Goal: Information Seeking & Learning: Learn about a topic

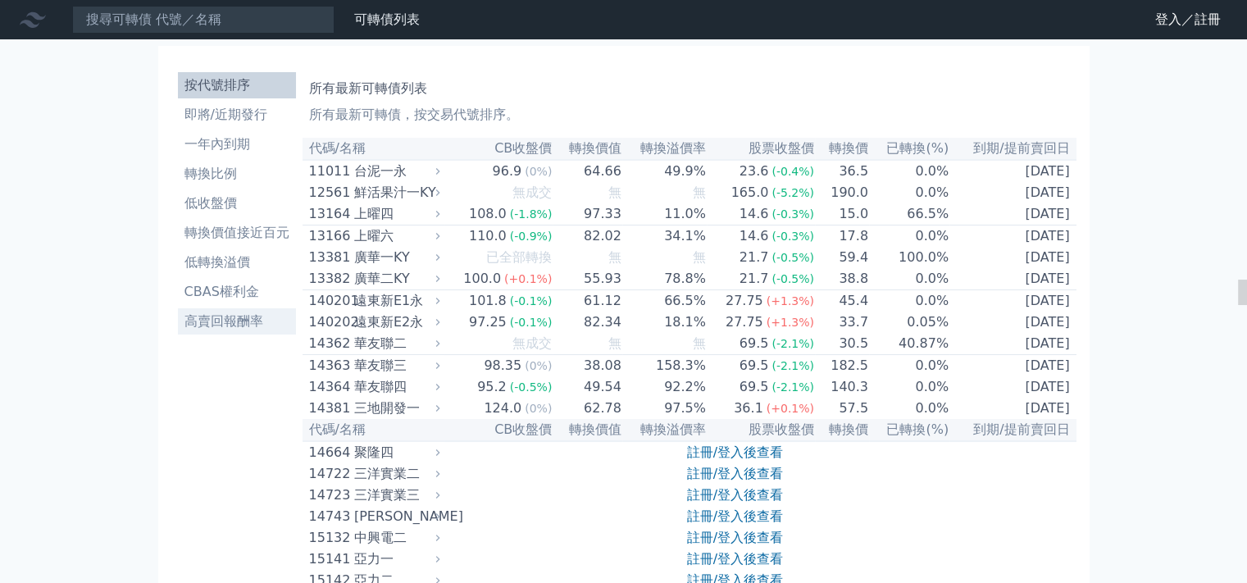
click at [241, 323] on li "高賣回報酬率" at bounding box center [237, 321] width 118 height 20
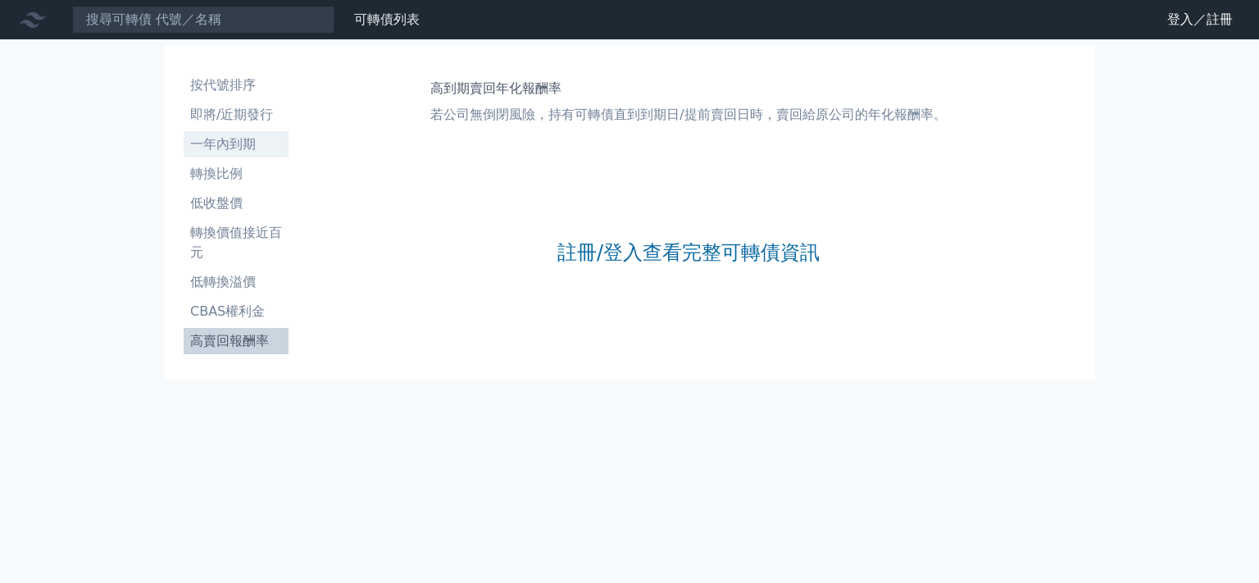
click at [226, 151] on li "一年內到期" at bounding box center [236, 144] width 105 height 20
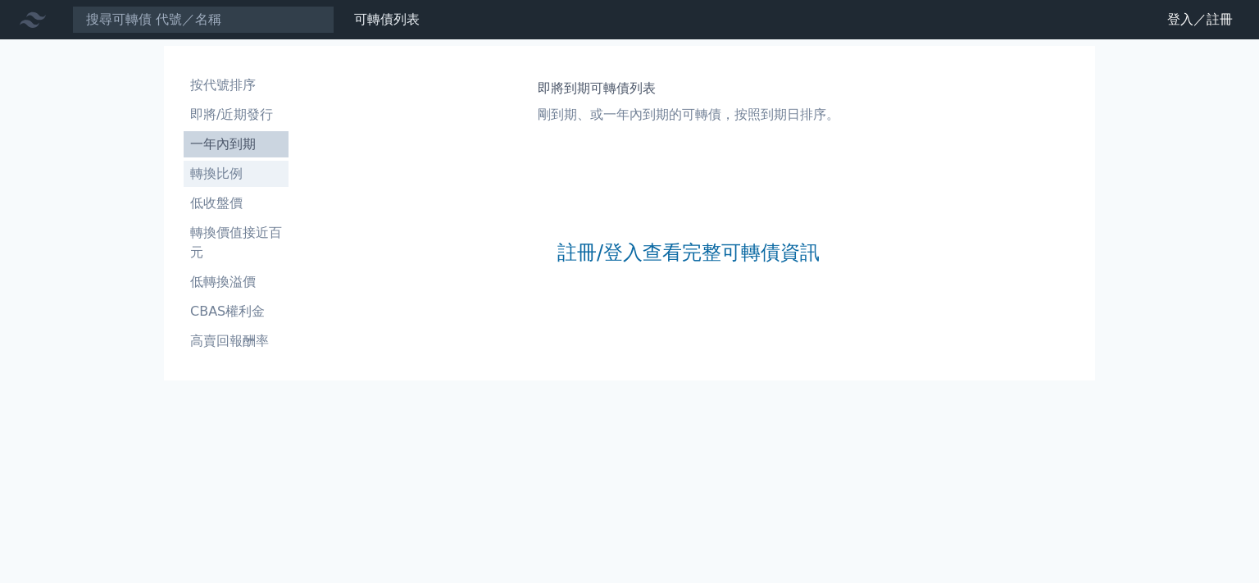
click at [221, 173] on li "轉換比例" at bounding box center [236, 174] width 105 height 20
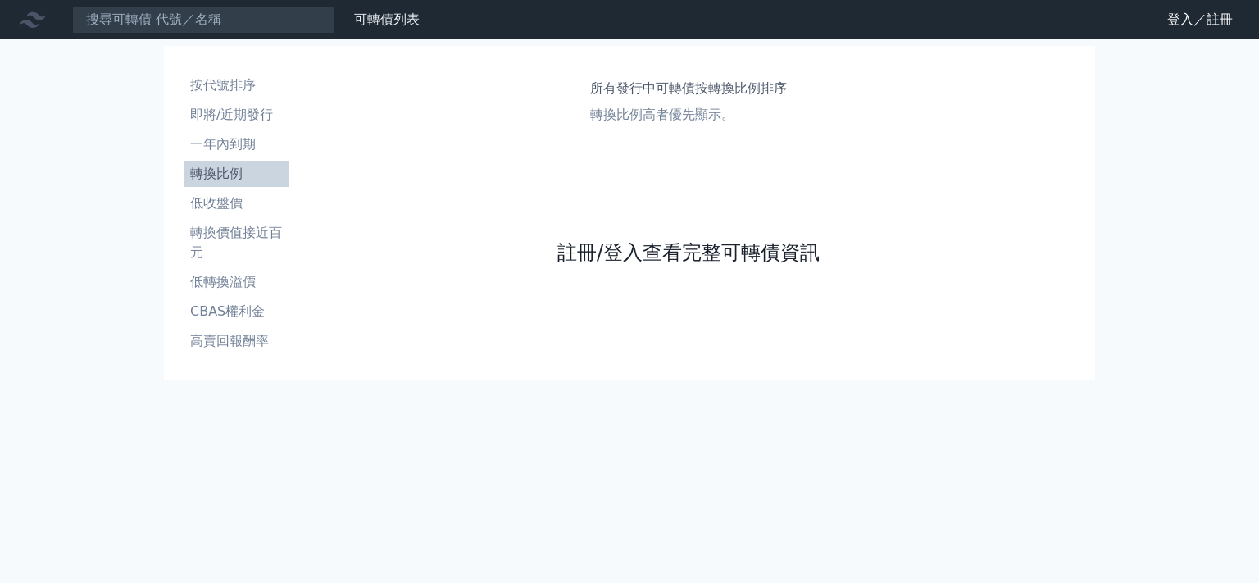
click at [741, 248] on link "註冊/登入查看完整可轉債資訊" at bounding box center [688, 252] width 262 height 26
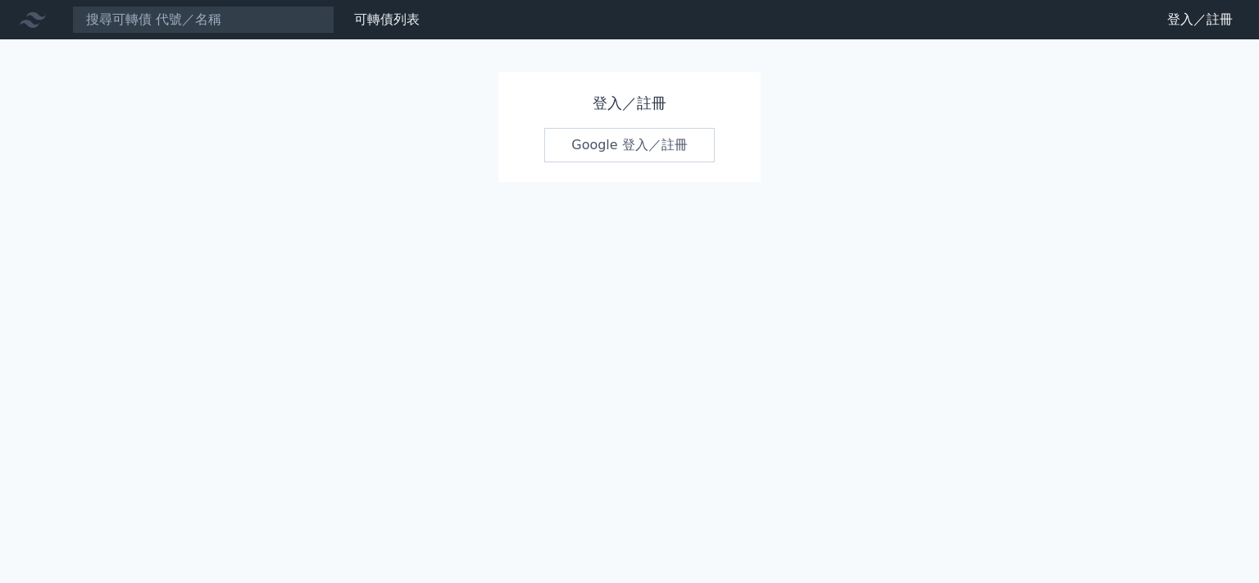
click at [654, 148] on link "Google 登入／註冊" at bounding box center [629, 145] width 170 height 34
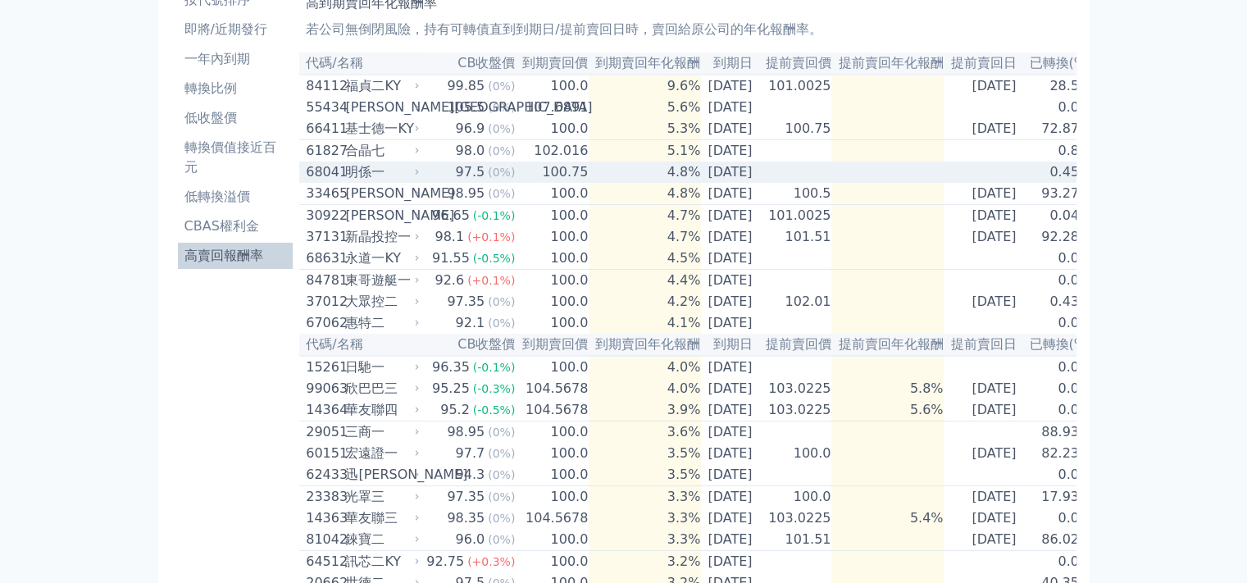
scroll to position [82, 0]
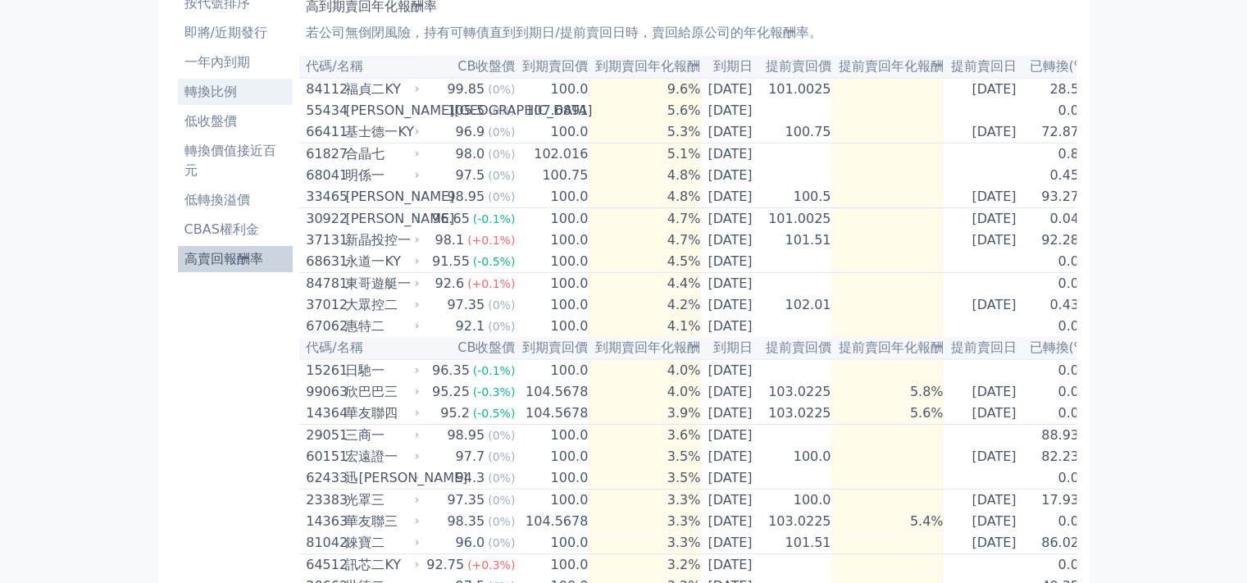
click at [233, 88] on li "轉換比例" at bounding box center [236, 92] width 116 height 20
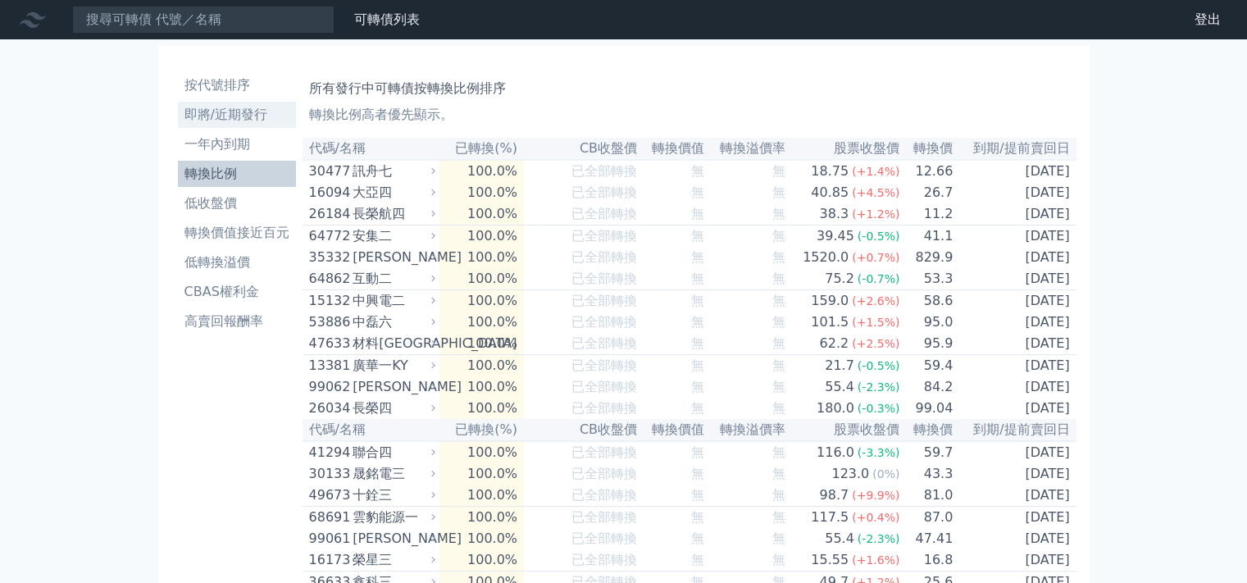
click at [213, 110] on li "即將/近期發行" at bounding box center [237, 115] width 118 height 20
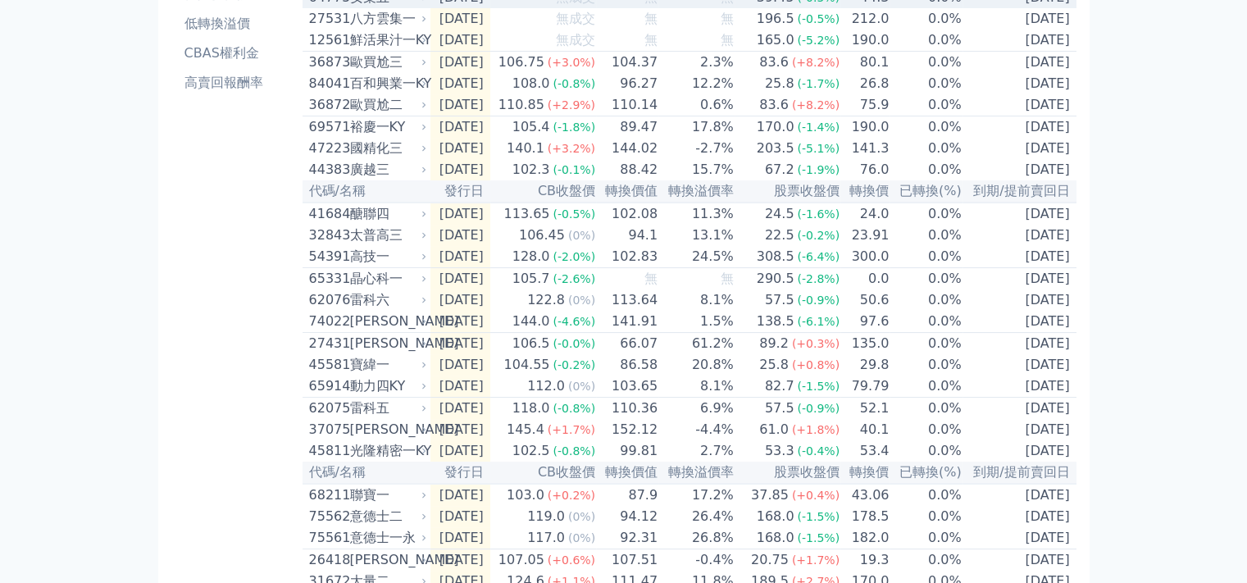
scroll to position [246, 0]
